Goal: Information Seeking & Learning: Check status

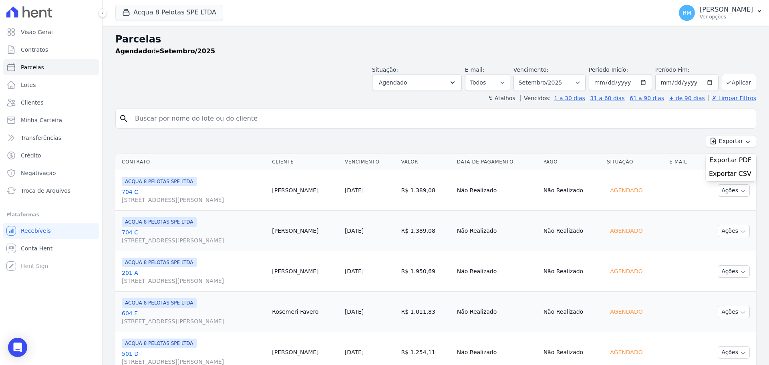
select select
click at [47, 119] on span "Minha Carteira" at bounding box center [41, 120] width 41 height 8
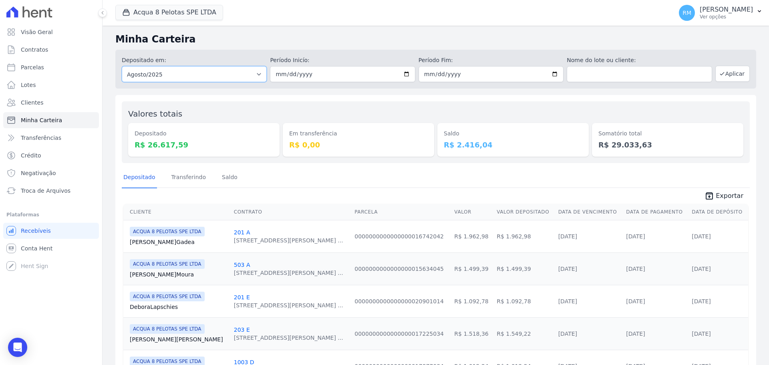
click at [200, 76] on select "Todos os meses Maio/2015 Junho/2015 Julho/2015 Agosto/2015 Setembro/2015 Outubr…" at bounding box center [194, 74] width 145 height 16
click at [275, 47] on div "Depositado em: Todos os meses Maio/2015 Junho/2015 Julho/2015 Agosto/2015 Setem…" at bounding box center [435, 67] width 641 height 42
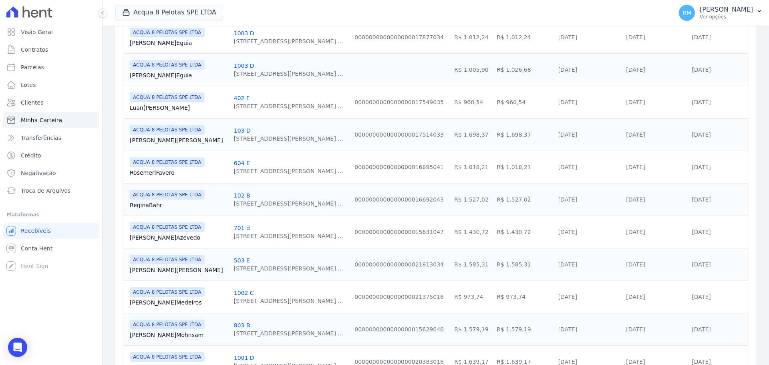
scroll to position [89, 0]
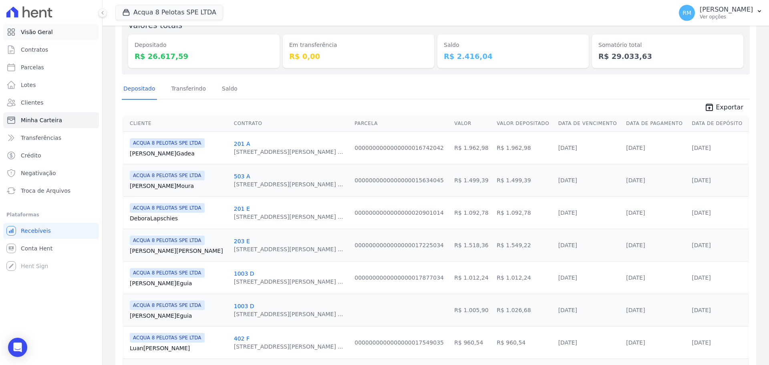
click at [34, 29] on span "Visão Geral" at bounding box center [37, 32] width 32 height 8
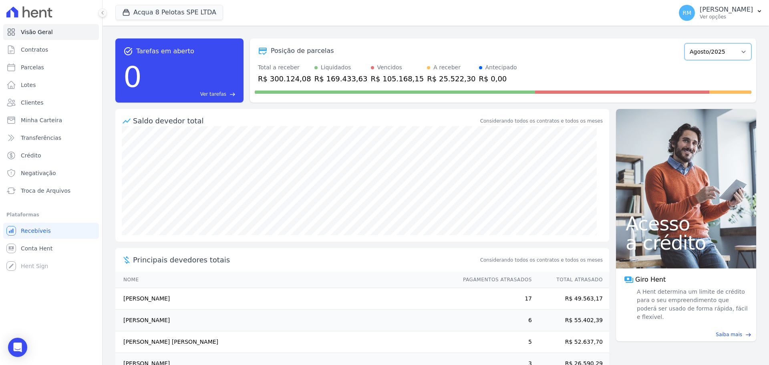
click at [724, 55] on select "Maio/2015 Junho/2015 Julho/2015 Agosto/2015 Setembro/2015 Outubro/2015 Novembro…" at bounding box center [718, 51] width 67 height 17
select select "07/2025"
click at [685, 43] on select "Maio/2015 Junho/2015 Julho/2015 Agosto/2015 Setembro/2015 Outubro/2015 Novembro…" at bounding box center [718, 51] width 67 height 17
click at [102, 12] on icon at bounding box center [102, 12] width 5 height 5
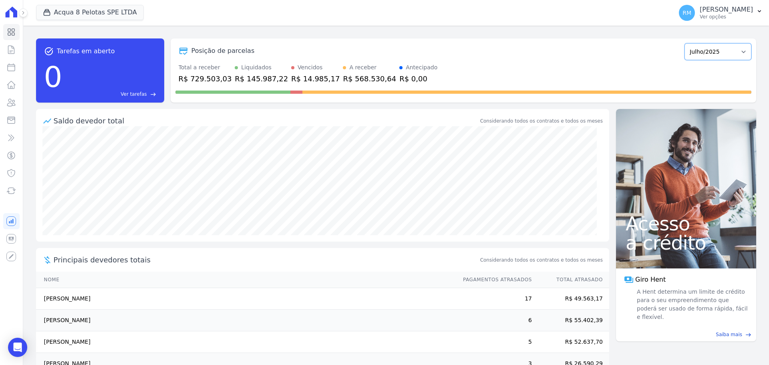
click at [734, 53] on select "Maio/2015 Junho/2015 Julho/2015 Agosto/2015 Setembro/2015 Outubro/2015 Novembro…" at bounding box center [718, 51] width 67 height 17
select select "09/2026"
click at [685, 43] on select "Maio/2015 Junho/2015 Julho/2015 Agosto/2015 Setembro/2015 Outubro/2015 Novembro…" at bounding box center [718, 51] width 67 height 17
click at [722, 50] on select "Maio/2015 Junho/2015 Julho/2015 Agosto/2015 Setembro/2015 Outubro/2015 Novembro…" at bounding box center [718, 51] width 67 height 17
select select "09/2025"
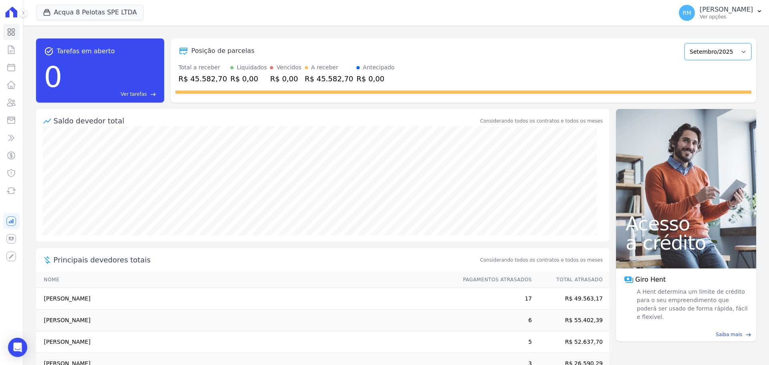
click at [685, 43] on select "Maio/2015 Junho/2015 Julho/2015 Agosto/2015 Setembro/2015 Outubro/2015 Novembro…" at bounding box center [718, 51] width 67 height 17
click at [178, 62] on div "Posição de parcelas Maio/2015 Junho/2015 Julho/2015 Agosto/2015 Setembro/2015 O…" at bounding box center [464, 70] width 586 height 64
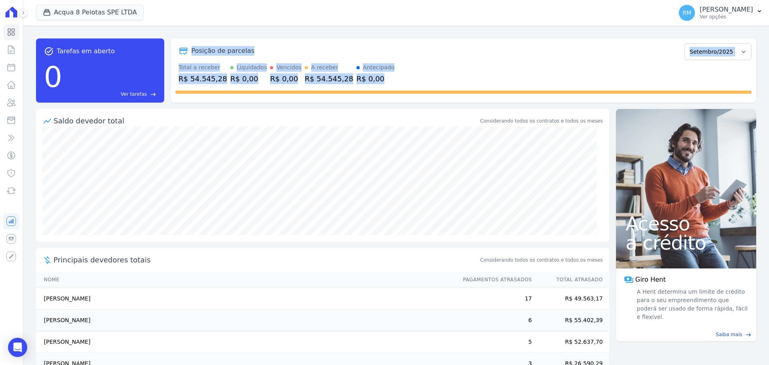
drag, startPoint x: 180, startPoint y: 47, endPoint x: 382, endPoint y: 84, distance: 205.8
click at [382, 88] on div "Posição de parcelas Maio/2015 Junho/2015 Julho/2015 Agosto/2015 Setembro/2015 O…" at bounding box center [464, 70] width 586 height 64
copy div "Posição de parcelas Maio/2015 Junho/2015 Julho/2015 Agosto/2015 Setembro/2015 O…"
drag, startPoint x: 379, startPoint y: 63, endPoint x: 371, endPoint y: 69, distance: 10.1
click at [379, 63] on div "Total a receber R$ 54.545,28 Liquidados R$ 0,00 Vencidos R$ 0,00 A receber R$ 5…" at bounding box center [464, 73] width 576 height 21
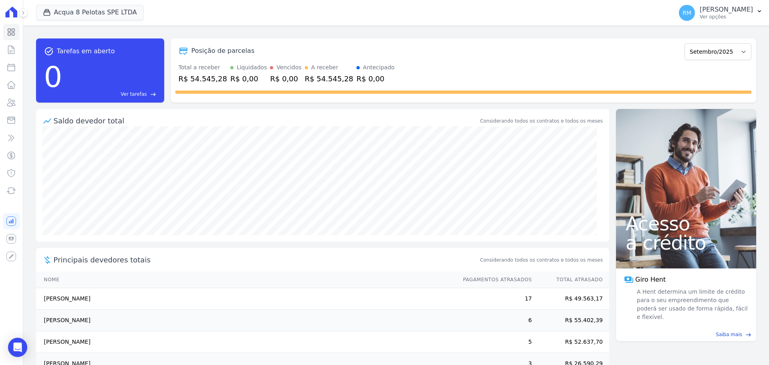
click at [424, 24] on div "Acqua 8 Pelotas SPE LTDA PORTO5 INVESTIMENTOS IMOBILIARIOS S.A ACQUA 8 PELOTAS …" at bounding box center [353, 13] width 634 height 26
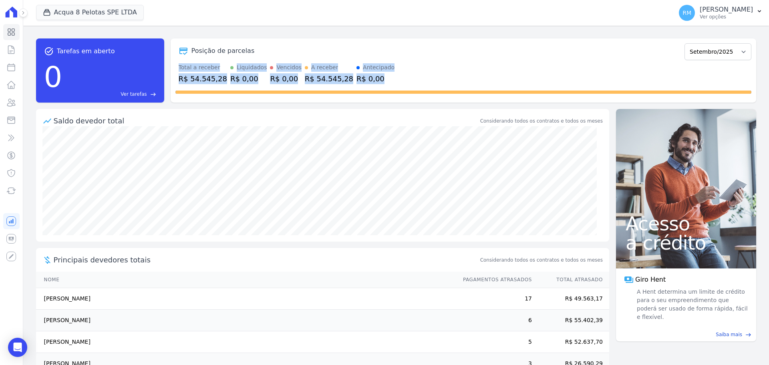
drag, startPoint x: 180, startPoint y: 67, endPoint x: 359, endPoint y: 80, distance: 179.6
click at [359, 80] on div "Total a receber R$ 54.545,28 Liquidados R$ 0,00 Vencidos R$ 0,00 A receber R$ 5…" at bounding box center [464, 73] width 576 height 21
copy div "Total a receber R$ 54.545,28 Liquidados R$ 0,00 Vencidos R$ 0,00 A receber R$ 5…"
click at [734, 57] on select "Maio/2015 Junho/2015 Julho/2015 Agosto/2015 Setembro/2015 Outubro/2015 Novembro…" at bounding box center [718, 51] width 67 height 17
select select "08/2025"
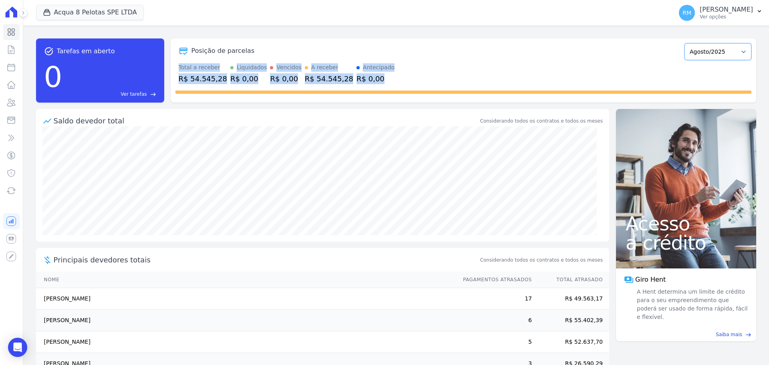
click at [685, 43] on select "Maio/2015 Junho/2015 Julho/2015 Agosto/2015 Setembro/2015 Outubro/2015 Novembro…" at bounding box center [718, 51] width 67 height 17
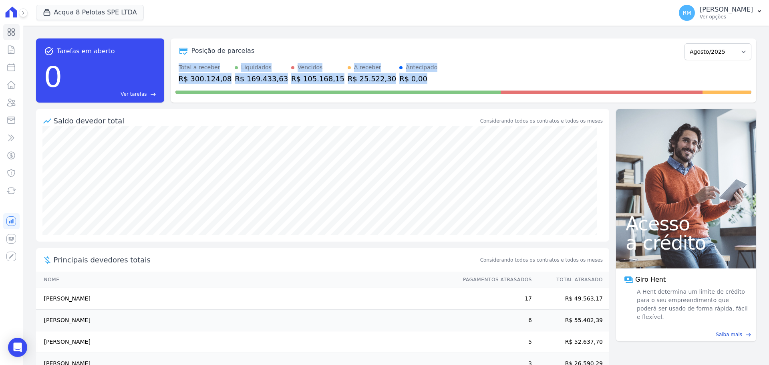
drag, startPoint x: 178, startPoint y: 67, endPoint x: 392, endPoint y: 80, distance: 214.4
click at [394, 82] on div "Total a receber R$ 300.124,08 Liquidados R$ 169.433,63 Vencidos R$ 105.168,15 A…" at bounding box center [464, 73] width 576 height 21
copy div "Total a receber R$ 300.124,08 Liquidados R$ 169.433,63 Vencidos R$ 105.168,15 A…"
click at [704, 52] on select "Maio/2015 Junho/2015 Julho/2015 Agosto/2015 Setembro/2015 Outubro/2015 Novembro…" at bounding box center [718, 51] width 67 height 17
select select "09/2025"
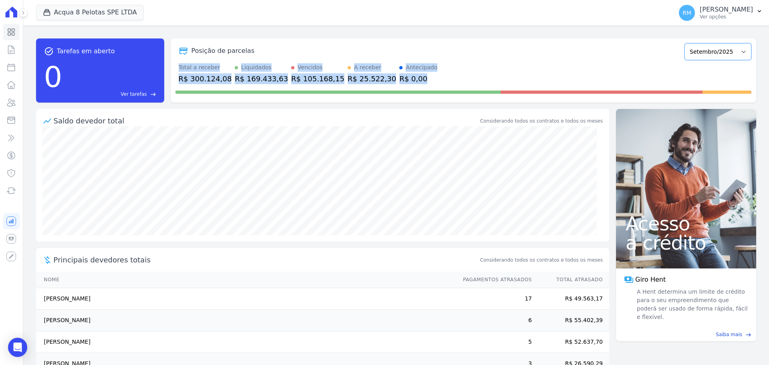
click at [685, 43] on select "Maio/2015 Junho/2015 Julho/2015 Agosto/2015 Setembro/2015 Outubro/2015 Novembro…" at bounding box center [718, 51] width 67 height 17
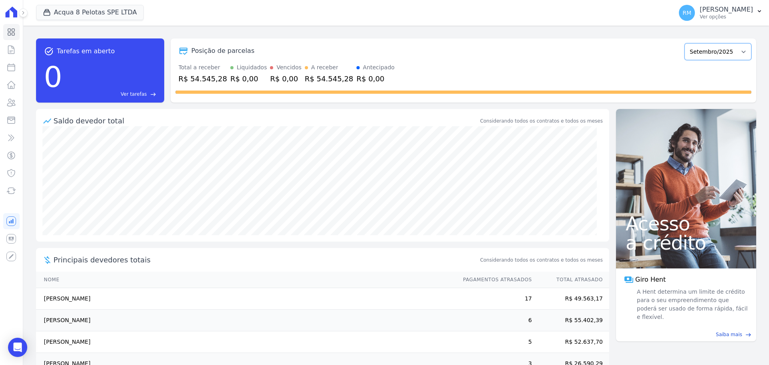
click at [725, 51] on select "Maio/2015 Junho/2015 Julho/2015 Agosto/2015 Setembro/2015 Outubro/2015 Novembro…" at bounding box center [718, 51] width 67 height 17
select select "07/2024"
click at [685, 43] on select "Maio/2015 Junho/2015 Julho/2015 Agosto/2015 Setembro/2015 Outubro/2015 Novembro…" at bounding box center [718, 51] width 67 height 17
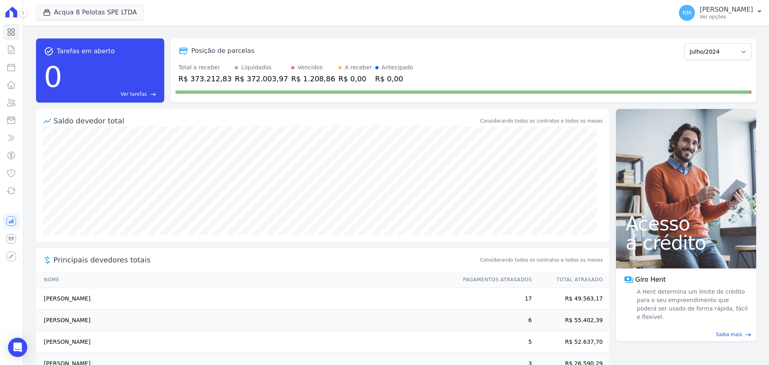
drag, startPoint x: 719, startPoint y: 40, endPoint x: 720, endPoint y: 46, distance: 5.7
click at [720, 44] on div "Posição de parcelas Maio/2015 Junho/2015 Julho/2015 Agosto/2015 Setembro/2015 O…" at bounding box center [464, 70] width 586 height 64
click at [719, 48] on select "Maio/2015 Junho/2015 Julho/2015 Agosto/2015 Setembro/2015 Outubro/2015 Novembro…" at bounding box center [718, 51] width 67 height 17
select select "08/2023"
click at [685, 43] on select "Maio/2015 Junho/2015 Julho/2015 Agosto/2015 Setembro/2015 Outubro/2015 Novembro…" at bounding box center [718, 51] width 67 height 17
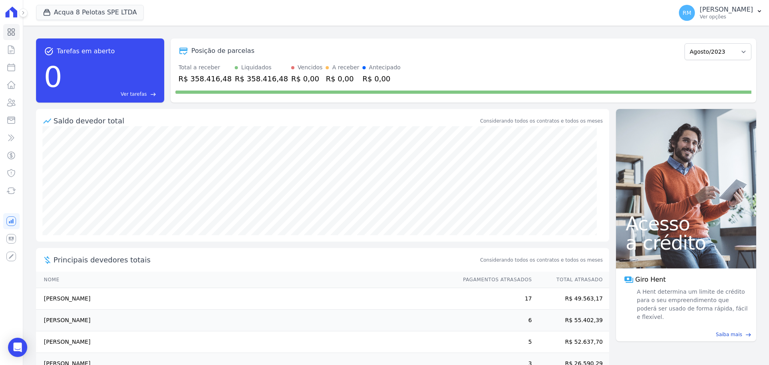
scroll to position [40, 0]
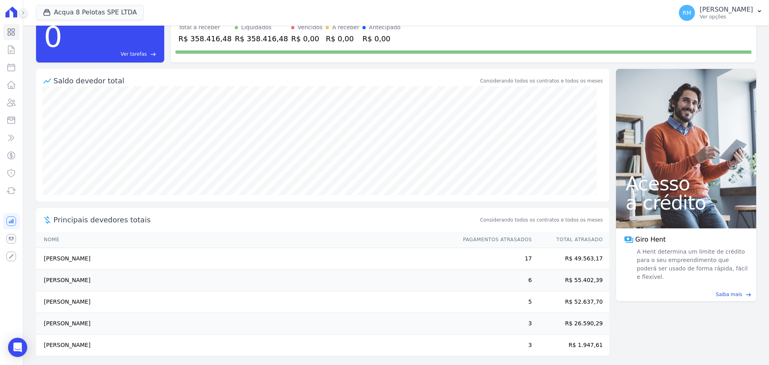
click at [25, 12] on icon at bounding box center [23, 12] width 5 height 5
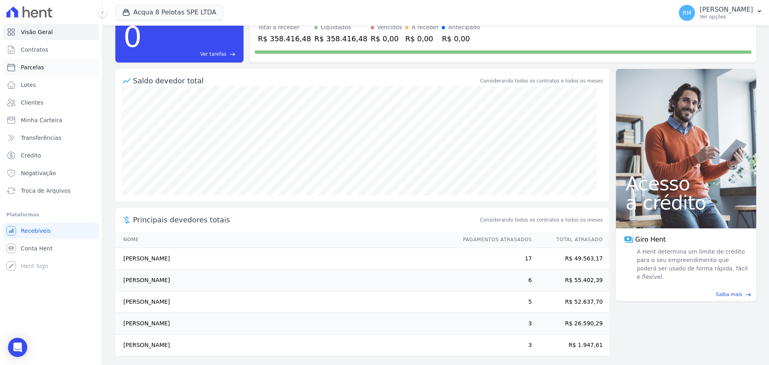
click at [42, 66] on link "Parcelas" at bounding box center [51, 67] width 96 height 16
select select
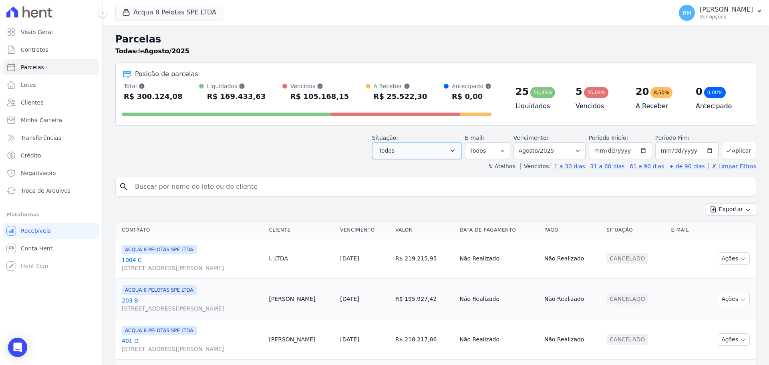
click at [455, 146] on button "Todos" at bounding box center [417, 150] width 90 height 17
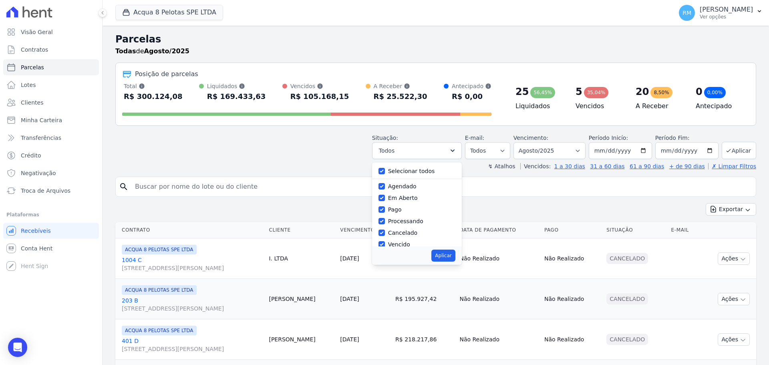
scroll to position [40, 0]
click at [408, 192] on label "Cancelado" at bounding box center [402, 193] width 29 height 6
click at [385, 192] on input "Cancelado" at bounding box center [382, 193] width 6 height 6
checkbox input "false"
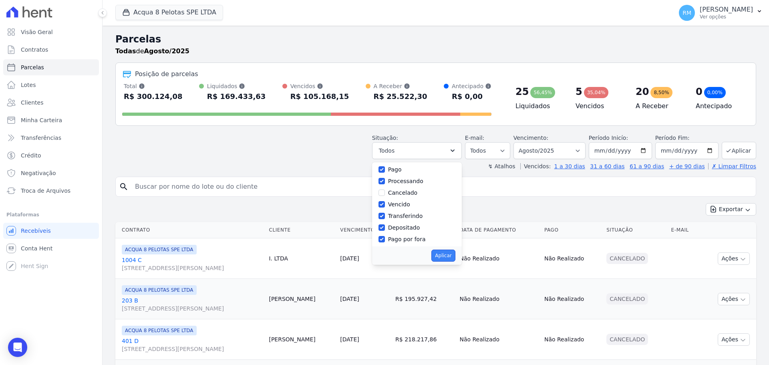
click at [455, 256] on button "Aplicar" at bounding box center [444, 256] width 24 height 12
select select "scheduled"
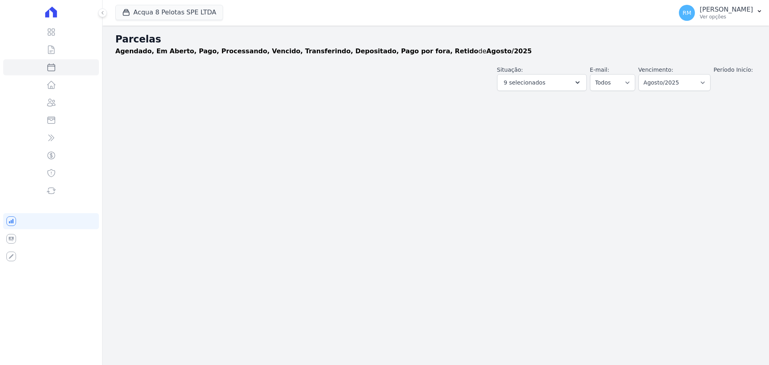
select select
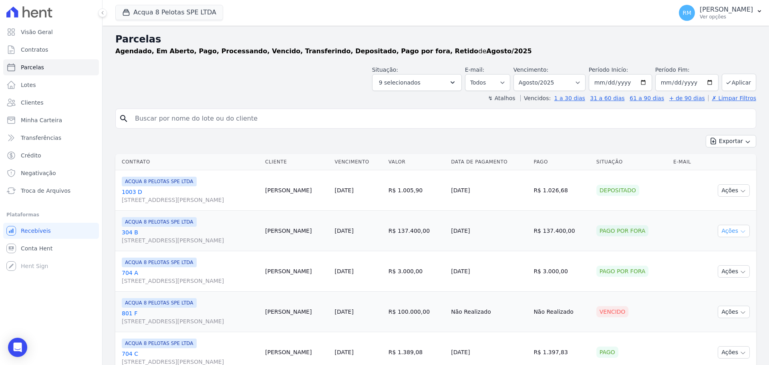
click at [733, 233] on button "Ações" at bounding box center [734, 231] width 32 height 12
click at [654, 215] on td "Pago por fora" at bounding box center [631, 231] width 77 height 40
click at [462, 82] on button "9 selecionados" at bounding box center [417, 82] width 90 height 17
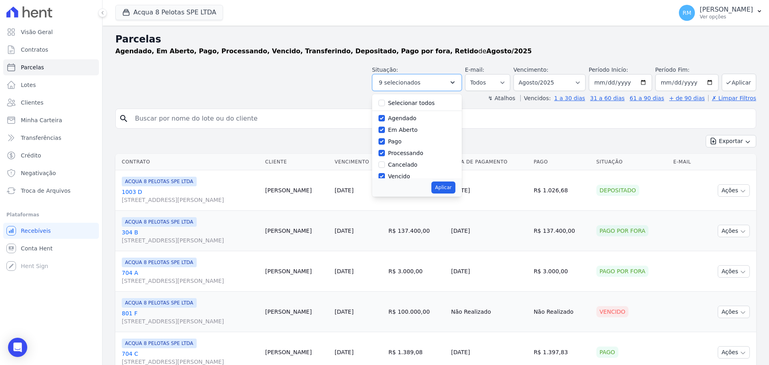
scroll to position [40, 0]
click at [412, 170] on label "Pago por fora" at bounding box center [407, 171] width 38 height 6
click at [385, 170] on input "Pago por fora" at bounding box center [382, 171] width 6 height 6
checkbox input "false"
click at [462, 190] on div "Aplicar" at bounding box center [417, 187] width 90 height 18
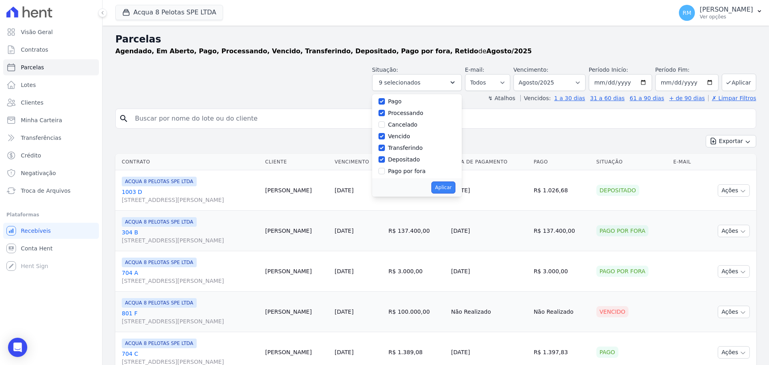
click at [455, 189] on button "Aplicar" at bounding box center [444, 188] width 24 height 12
select select "scheduled"
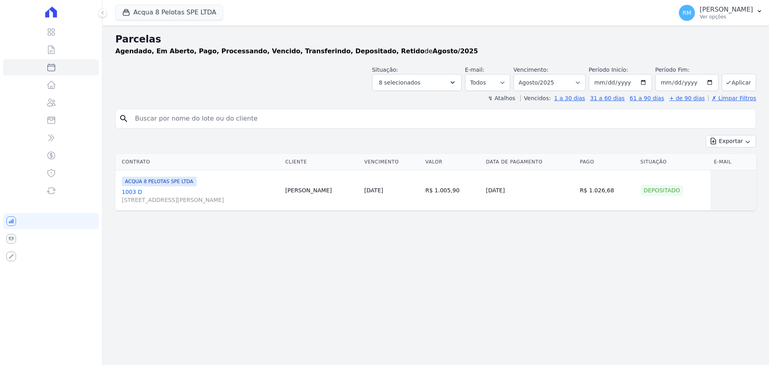
select select
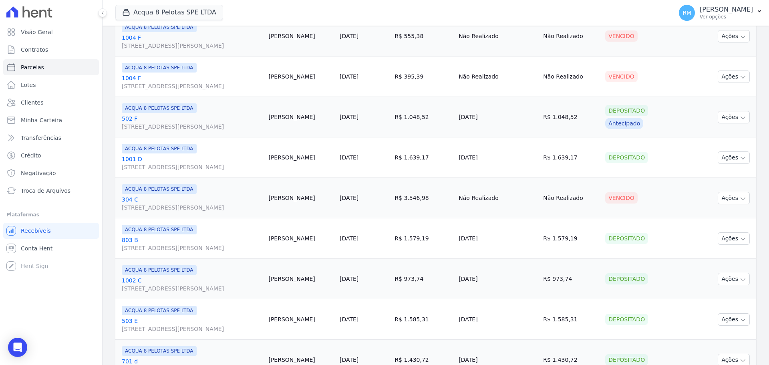
scroll to position [852, 0]
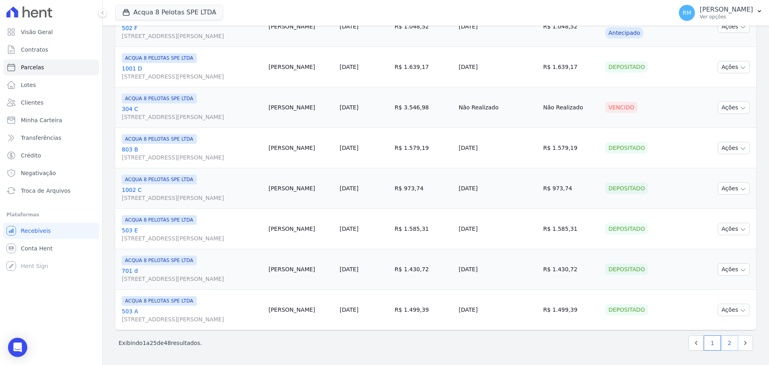
click at [725, 339] on link "2" at bounding box center [729, 342] width 17 height 15
select select
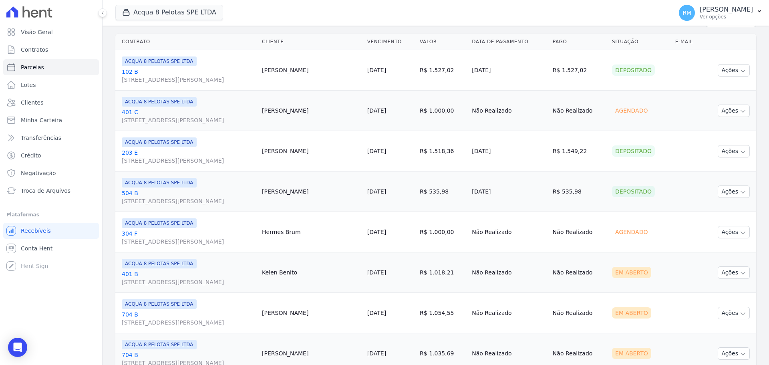
scroll to position [240, 0]
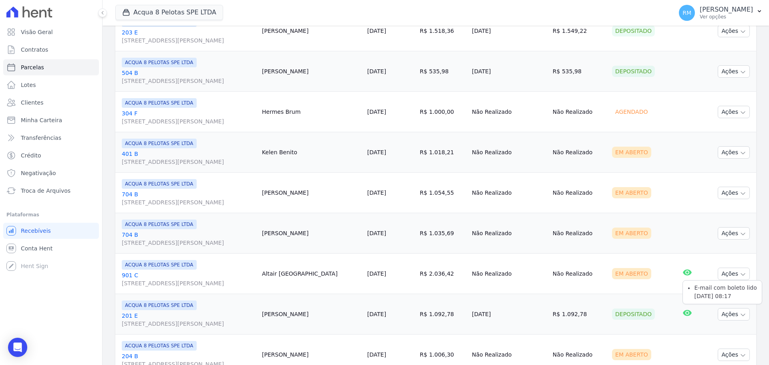
click at [683, 314] on icon at bounding box center [688, 313] width 10 height 10
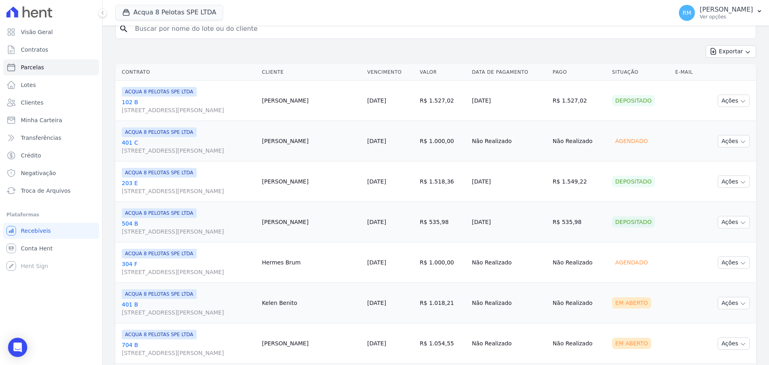
scroll to position [0, 0]
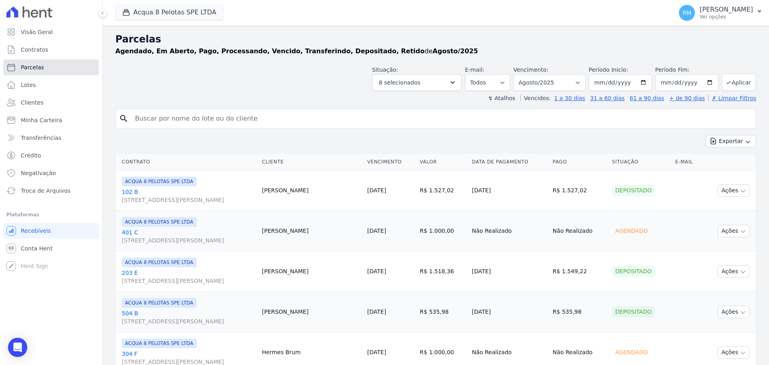
drag, startPoint x: 49, startPoint y: 70, endPoint x: 143, endPoint y: 72, distance: 93.8
click at [49, 70] on link "Parcelas" at bounding box center [51, 67] width 96 height 16
select select
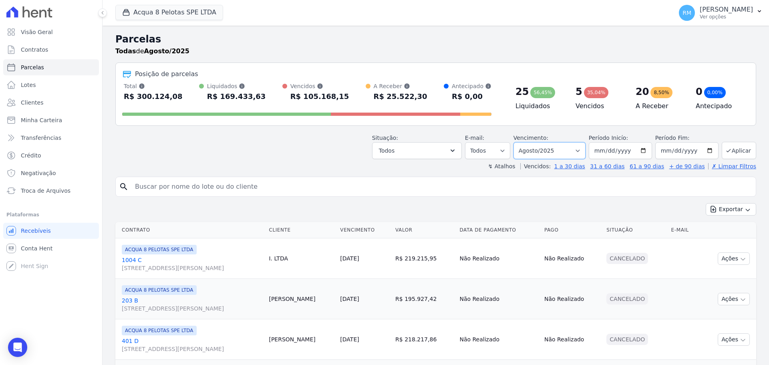
click at [557, 151] on select "Filtrar por período ──────── Todos os meses Maio/2015 Junho/2015 Julho/2015 Ago…" at bounding box center [550, 150] width 72 height 17
select select "09/2025"
click at [519, 142] on select "Filtrar por período ──────── Todos os meses Maio/2015 Junho/2015 Julho/2015 Ago…" at bounding box center [550, 150] width 72 height 17
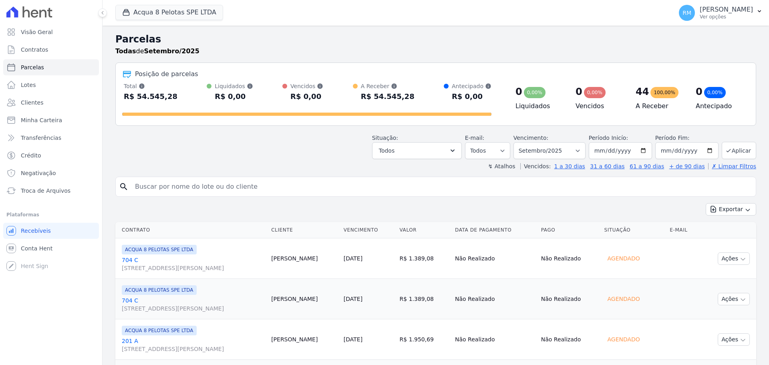
select select
click at [43, 65] on link "Parcelas" at bounding box center [51, 67] width 96 height 16
select select
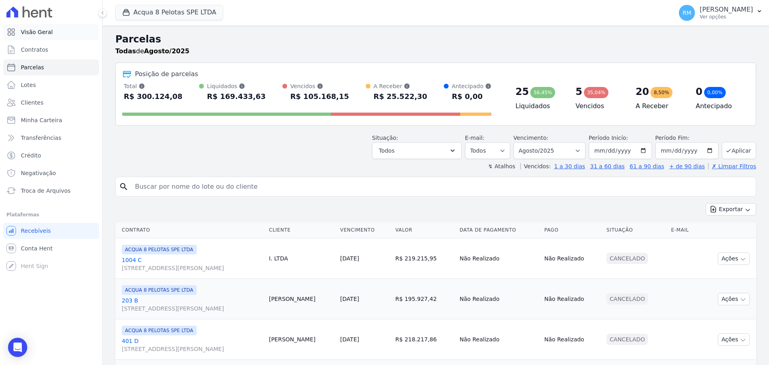
click at [52, 33] on link "Visão Geral" at bounding box center [51, 32] width 96 height 16
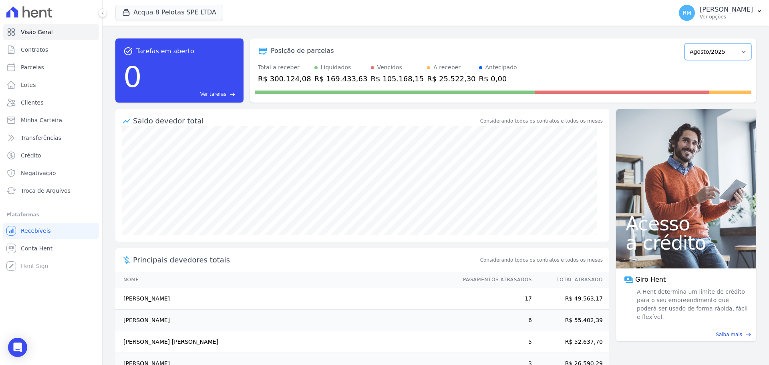
click at [698, 56] on select "Maio/2015 Junho/2015 Julho/2015 Agosto/2015 Setembro/2015 Outubro/2015 Novembro…" at bounding box center [718, 51] width 67 height 17
select select "07/2025"
click at [685, 43] on select "Maio/2015 Junho/2015 Julho/2015 Agosto/2015 Setembro/2015 Outubro/2015 Novembro…" at bounding box center [718, 51] width 67 height 17
click at [733, 53] on select "Maio/2015 Junho/2015 Julho/2015 Agosto/2015 Setembro/2015 Outubro/2015 Novembro…" at bounding box center [718, 51] width 67 height 17
select select "05/2025"
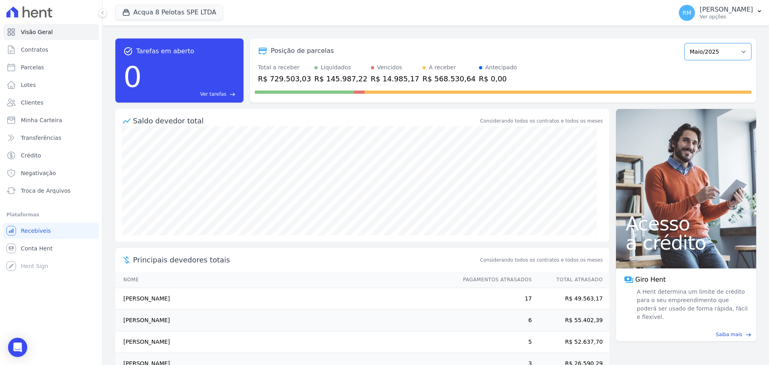
click at [685, 43] on select "Maio/2015 Junho/2015 Julho/2015 Agosto/2015 Setembro/2015 Outubro/2015 Novembro…" at bounding box center [718, 51] width 67 height 17
click at [738, 53] on select "Maio/2015 Junho/2015 Julho/2015 Agosto/2015 Setembro/2015 Outubro/2015 Novembro…" at bounding box center [718, 51] width 67 height 17
click at [730, 52] on select "Maio/2015 Junho/2015 Julho/2015 Agosto/2015 Setembro/2015 Outubro/2015 Novembro…" at bounding box center [718, 51] width 67 height 17
click at [710, 55] on select "Maio/2015 Junho/2015 Julho/2015 Agosto/2015 Setembro/2015 Outubro/2015 Novembro…" at bounding box center [718, 51] width 67 height 17
select select "06/2025"
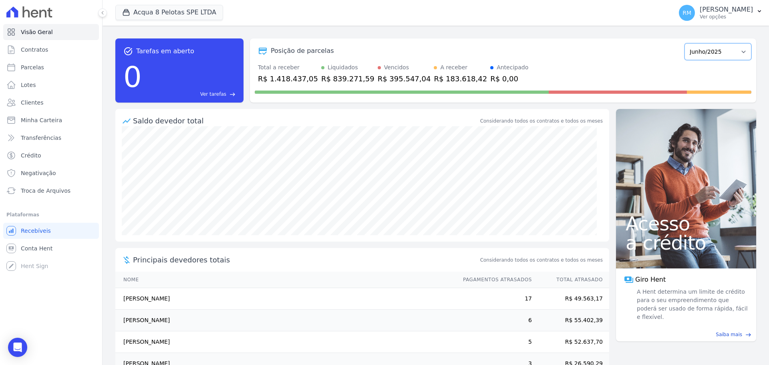
click at [685, 43] on select "Maio/2015 Junho/2015 Julho/2015 Agosto/2015 Setembro/2015 Outubro/2015 Novembro…" at bounding box center [718, 51] width 67 height 17
drag, startPoint x: 267, startPoint y: 77, endPoint x: 306, endPoint y: 83, distance: 39.3
click at [306, 83] on div "R$ 1.716.762,89" at bounding box center [288, 78] width 60 height 11
click at [731, 49] on select "Maio/2015 Junho/2015 Julho/2015 Agosto/2015 Setembro/2015 Outubro/2015 Novembro…" at bounding box center [718, 51] width 67 height 17
select select "07/2025"
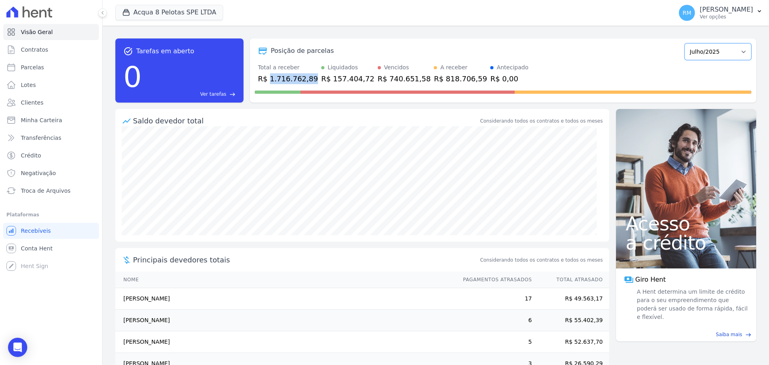
click at [685, 43] on select "Maio/2015 Junho/2015 Julho/2015 Agosto/2015 Setembro/2015 Outubro/2015 Novembro…" at bounding box center [718, 51] width 67 height 17
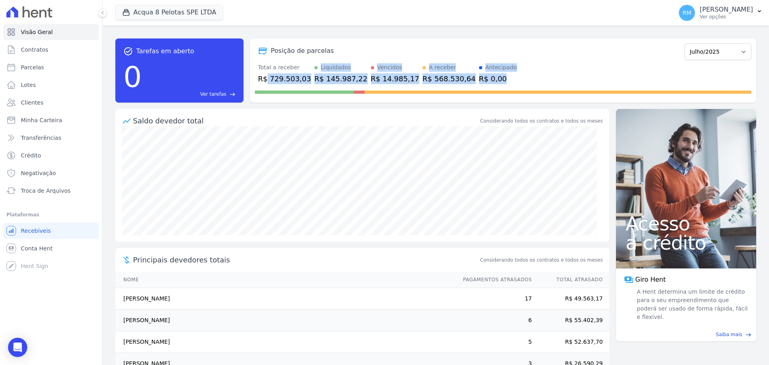
drag, startPoint x: 266, startPoint y: 77, endPoint x: 290, endPoint y: 95, distance: 29.5
click at [298, 85] on div "Posição de parcelas Maio/2015 Junho/2015 Julho/2015 Agosto/2015 Setembro/2015 O…" at bounding box center [503, 70] width 507 height 64
click at [279, 96] on div at bounding box center [503, 90] width 497 height 13
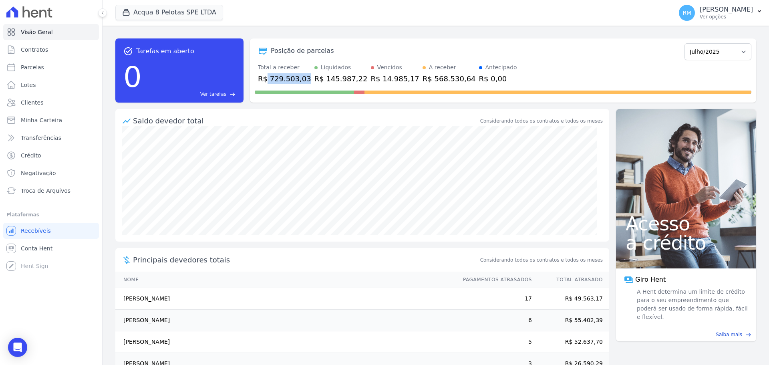
drag, startPoint x: 266, startPoint y: 79, endPoint x: 283, endPoint y: 119, distance: 43.4
click at [299, 83] on div "R$ 729.503,03" at bounding box center [284, 78] width 53 height 11
click at [739, 52] on select "Maio/2015 Junho/2015 Julho/2015 Agosto/2015 Setembro/2015 Outubro/2015 Novembro…" at bounding box center [718, 51] width 67 height 17
select select "08/2024"
click at [685, 43] on select "Maio/2015 Junho/2015 Julho/2015 Agosto/2015 Setembro/2015 Outubro/2015 Novembro…" at bounding box center [718, 51] width 67 height 17
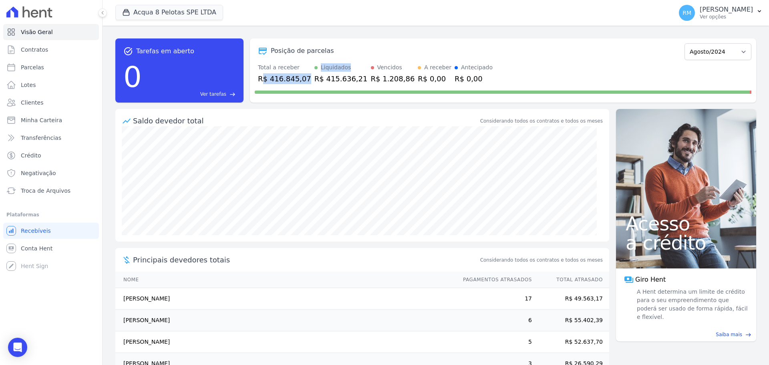
drag, startPoint x: 265, startPoint y: 77, endPoint x: 307, endPoint y: 81, distance: 42.3
click at [306, 80] on div "Total a receber R$ 416.845,07 Liquidados R$ 415.636,21 Vencidos R$ 1.208,86 A r…" at bounding box center [503, 73] width 497 height 21
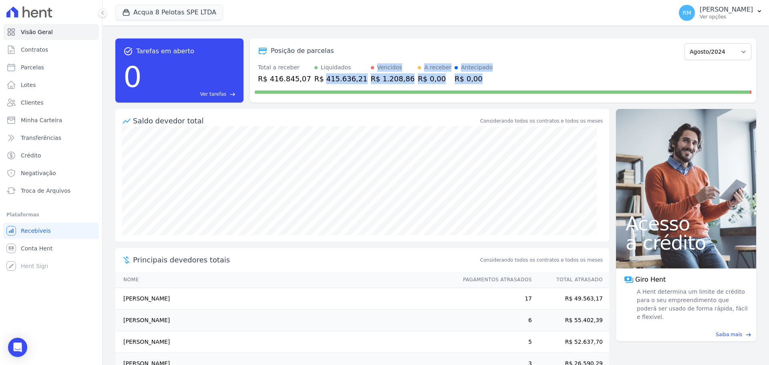
drag, startPoint x: 318, startPoint y: 81, endPoint x: 338, endPoint y: 82, distance: 20.1
click at [336, 84] on div "R$ 415.636,21" at bounding box center [341, 78] width 53 height 11
click at [338, 82] on div "R$ 415.636,21" at bounding box center [341, 78] width 53 height 11
